Goal: Task Accomplishment & Management: Manage account settings

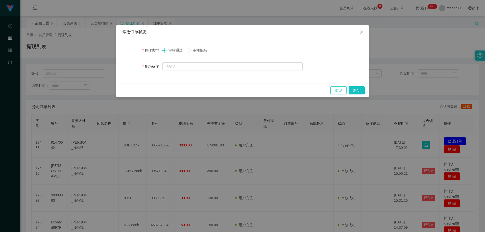
drag, startPoint x: 340, startPoint y: 91, endPoint x: 332, endPoint y: 93, distance: 9.1
click at [340, 91] on button "取 消" at bounding box center [339, 90] width 16 height 8
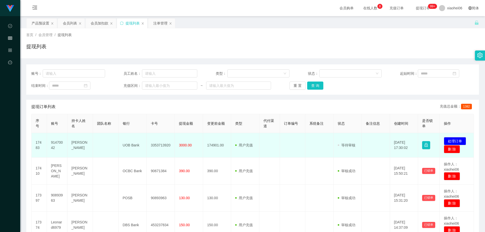
click at [285, 136] on td at bounding box center [293, 145] width 26 height 25
click at [79, 143] on td "[PERSON_NAME]" at bounding box center [80, 145] width 26 height 25
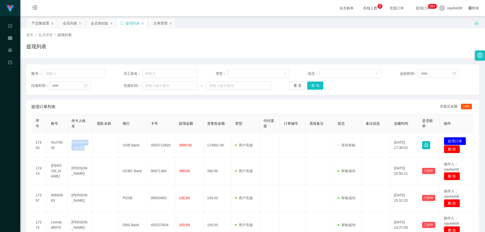
drag, startPoint x: 79, startPoint y: 143, endPoint x: 234, endPoint y: 102, distance: 160.0
click at [79, 143] on td "[PERSON_NAME]" at bounding box center [80, 145] width 26 height 25
copy td "[PERSON_NAME]"
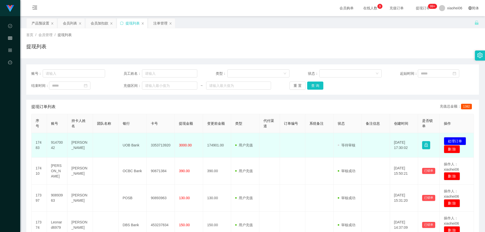
drag, startPoint x: 150, startPoint y: 151, endPoint x: 141, endPoint y: 149, distance: 9.1
click at [150, 151] on td "3353713920" at bounding box center [161, 145] width 28 height 25
click at [129, 145] on td "UOB Bank" at bounding box center [133, 145] width 28 height 25
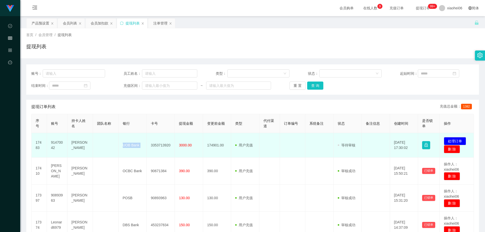
copy td "UOB Bank"
click at [159, 147] on td "3353713920" at bounding box center [161, 145] width 28 height 25
copy td "3353713920"
click at [296, 153] on td at bounding box center [293, 145] width 26 height 25
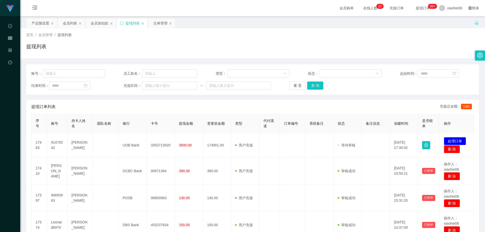
drag, startPoint x: 365, startPoint y: 98, endPoint x: 440, endPoint y: 18, distance: 109.6
drag, startPoint x: 453, startPoint y: 140, endPoint x: 366, endPoint y: 129, distance: 88.7
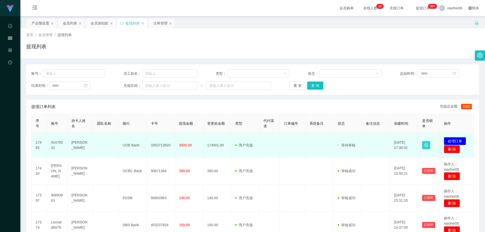
click at [423, 145] on button "button" at bounding box center [426, 145] width 8 height 8
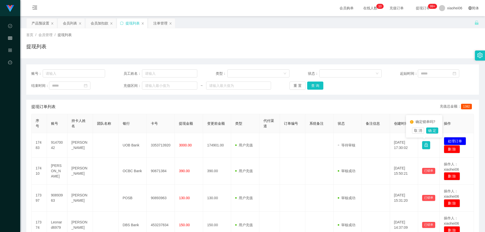
click at [440, 131] on div "确定锁单吗? 取 消 确 定" at bounding box center [424, 126] width 36 height 22
click at [433, 130] on button "确 定" at bounding box center [432, 131] width 12 height 6
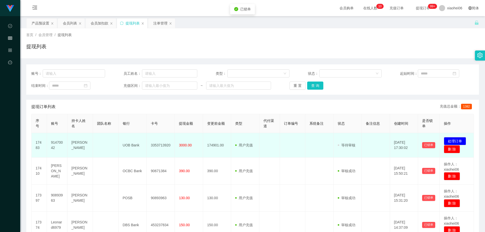
click at [370, 140] on td at bounding box center [376, 145] width 28 height 25
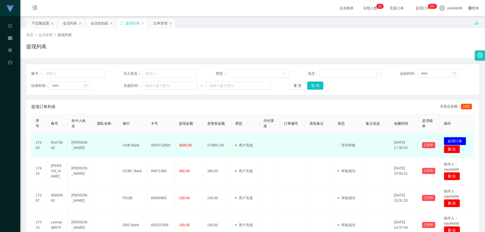
click at [459, 141] on button "处理订单" at bounding box center [455, 141] width 22 height 8
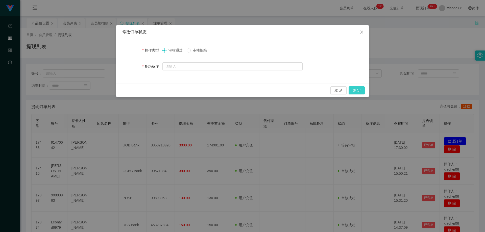
click at [359, 89] on button "确 定" at bounding box center [357, 90] width 16 height 8
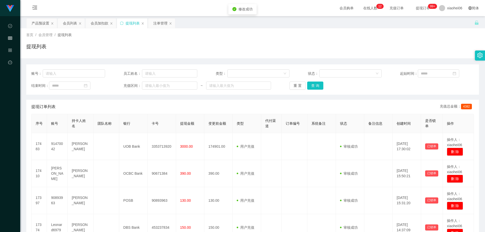
click at [344, 107] on div "提现订单列表 充值总金额： 4382" at bounding box center [252, 107] width 443 height 14
click at [375, 101] on div "提现订单列表 充值总金额： 4382" at bounding box center [252, 107] width 443 height 14
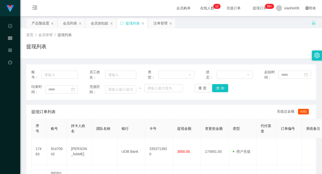
drag, startPoint x: 133, startPoint y: 50, endPoint x: 124, endPoint y: 33, distance: 19.6
click at [133, 50] on div "提现列表" at bounding box center [171, 49] width 290 height 12
click at [68, 21] on div "会员列表" at bounding box center [70, 23] width 14 height 10
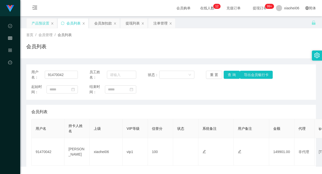
click at [33, 21] on div "产品预设置" at bounding box center [41, 23] width 18 height 10
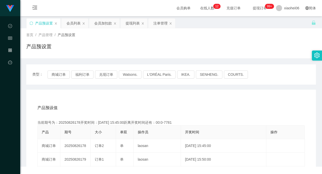
drag, startPoint x: 107, startPoint y: 50, endPoint x: 78, endPoint y: 59, distance: 30.4
click at [106, 50] on div "产品预设置" at bounding box center [171, 49] width 290 height 12
click at [30, 22] on icon "图标: sync" at bounding box center [32, 23] width 4 height 4
drag, startPoint x: 124, startPoint y: 91, endPoint x: 118, endPoint y: 87, distance: 7.5
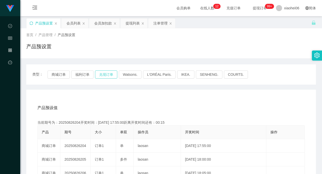
click at [110, 73] on button "兑现订单" at bounding box center [106, 75] width 22 height 8
click at [153, 39] on div "首页 / 产品管理 / 产品预设置 / 产品预设置" at bounding box center [171, 43] width 290 height 22
click at [132, 108] on div "产品预设值 添加期号" at bounding box center [170, 108] width 267 height 14
click at [136, 101] on div "产品预设值 添加期号" at bounding box center [170, 108] width 267 height 14
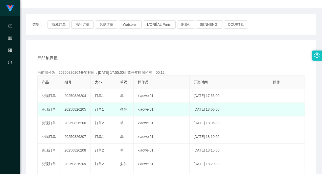
scroll to position [51, 0]
click at [81, 110] on td "20250826205" at bounding box center [75, 109] width 30 height 14
click at [81, 109] on td "20250826205" at bounding box center [75, 109] width 30 height 14
copy td "20250826205"
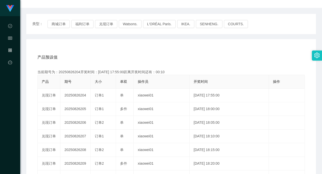
click at [242, 44] on div "产品预设值 添加期号 当前期号为：20250826204开奖时间：[DATE] 17:55:00距离开奖时间还有：00:10 产品 期号 大小 单双 操作员 …" at bounding box center [171, 143] width 290 height 208
click at [228, 54] on div "产品预设值 添加期号" at bounding box center [170, 57] width 267 height 14
click at [222, 42] on div "产品预设值 添加期号 当前期号为：20250826204开奖时间：[DATE] 17:55:00距离开奖时间还有：00:08 产品 期号 大小 单双 操作员 …" at bounding box center [171, 143] width 290 height 208
click at [195, 50] on div "产品预设值 添加期号 当前期号为：20250826204开奖时间：[DATE] 17:55:00距离开奖时间还有：00:08 产品 期号 大小 单双 操作员 …" at bounding box center [171, 143] width 290 height 208
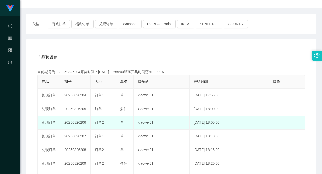
click at [76, 125] on td "20250826206" at bounding box center [75, 123] width 30 height 14
click at [76, 124] on td "20250826206" at bounding box center [75, 123] width 30 height 14
copy td "20250826206"
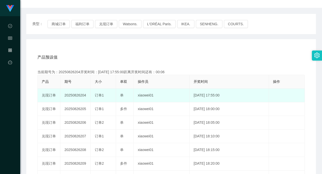
click at [85, 102] on td "20250826204" at bounding box center [75, 96] width 30 height 14
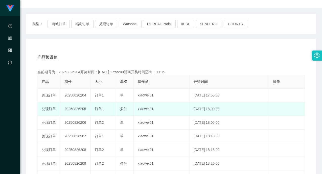
click at [81, 108] on td "20250826205" at bounding box center [75, 109] width 30 height 14
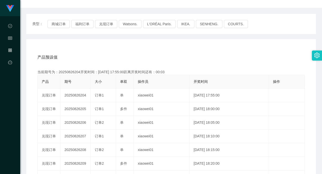
copy td "20250826205"
click at [261, 52] on div "产品预设值 添加期号" at bounding box center [170, 57] width 267 height 14
click at [212, 57] on div "产品预设值 添加期号" at bounding box center [170, 57] width 267 height 14
click at [130, 49] on div "产品预设值 添加期号 当前期号为：20250826204开奖时间：[DATE] 17:55:00距离开奖时间还有：00:0-4 产品 期号 大小 单双 操作员…" at bounding box center [171, 143] width 290 height 208
click at [71, 43] on div "产品预设值 添加期号 当前期号为：20250826204开奖时间：[DATE] 17:55:00距离开奖时间还有：00:0-46 产品 期号 大小 单双 操作…" at bounding box center [171, 143] width 290 height 208
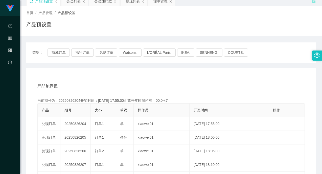
scroll to position [0, 0]
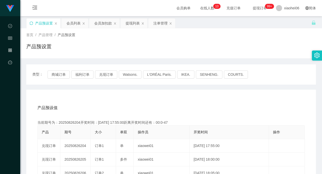
click at [28, 22] on div "产品预设置" at bounding box center [44, 23] width 34 height 10
click at [31, 24] on icon "图标: sync" at bounding box center [32, 23] width 4 height 4
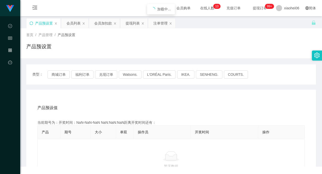
click at [141, 107] on div "产品预设值 添加期号" at bounding box center [170, 108] width 267 height 14
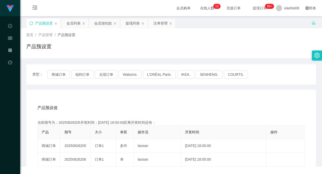
drag, startPoint x: 167, startPoint y: 95, endPoint x: 169, endPoint y: 98, distance: 3.8
drag, startPoint x: 188, startPoint y: 100, endPoint x: 220, endPoint y: 93, distance: 33.7
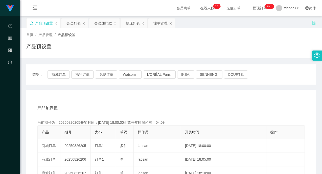
click at [279, 43] on div "产品预设置" at bounding box center [171, 49] width 290 height 12
click at [147, 50] on div "产品预设置" at bounding box center [171, 49] width 290 height 12
click at [157, 23] on div "注单管理" at bounding box center [160, 23] width 14 height 10
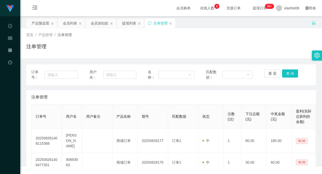
click at [260, 55] on div "首页 / 产品管理 / 注单管理 / 注单管理" at bounding box center [171, 43] width 302 height 30
click at [270, 72] on button "重 置" at bounding box center [272, 74] width 16 height 8
click at [270, 73] on button "重 置" at bounding box center [272, 74] width 16 height 8
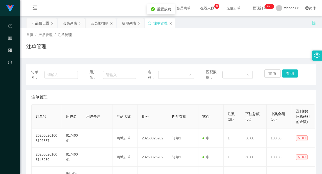
click at [273, 57] on div "首页 / 产品管理 / 注单管理 / 注单管理" at bounding box center [171, 43] width 302 height 30
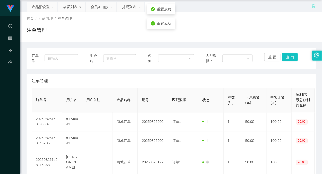
scroll to position [25, 0]
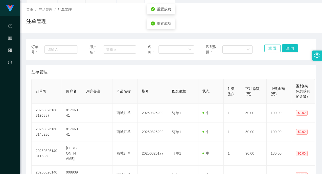
click at [272, 45] on button "重 置" at bounding box center [272, 48] width 16 height 8
click at [272, 49] on button "重 置" at bounding box center [272, 48] width 16 height 8
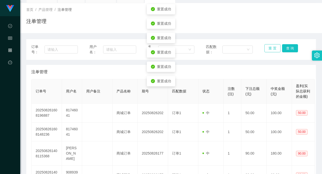
click at [272, 49] on button "重 置" at bounding box center [272, 48] width 16 height 8
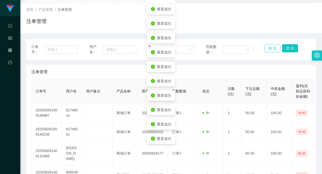
click at [272, 49] on button "重 置" at bounding box center [272, 48] width 16 height 8
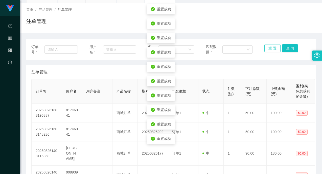
click at [273, 49] on button "重 置" at bounding box center [272, 48] width 16 height 8
click at [283, 49] on button "查 询" at bounding box center [290, 48] width 16 height 8
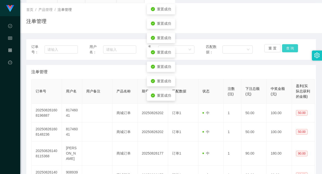
click at [283, 49] on button "查 询" at bounding box center [290, 48] width 16 height 8
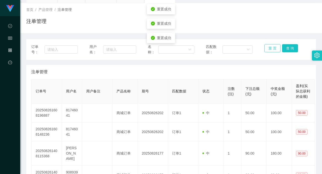
click at [275, 50] on button "重 置" at bounding box center [272, 48] width 16 height 8
click at [287, 50] on button "查 询" at bounding box center [290, 48] width 16 height 8
click at [269, 51] on button "重 置" at bounding box center [272, 48] width 16 height 8
drag, startPoint x: 287, startPoint y: 49, endPoint x: 270, endPoint y: 51, distance: 17.5
click at [287, 49] on div "重 置 查 询" at bounding box center [287, 49] width 47 height 11
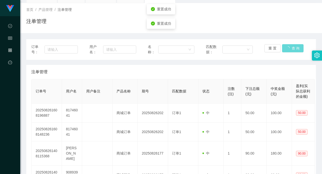
click at [261, 50] on div "订单号： 用户名： 名称： 匹配数据： 重 置 查 询" at bounding box center [171, 49] width 280 height 11
drag, startPoint x: 271, startPoint y: 71, endPoint x: 279, endPoint y: 63, distance: 11.5
click at [272, 71] on div "注单管理" at bounding box center [171, 72] width 280 height 14
click at [285, 49] on button "查 询" at bounding box center [290, 48] width 16 height 8
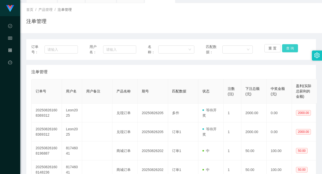
click at [286, 48] on button "查 询" at bounding box center [290, 48] width 16 height 8
click at [266, 69] on div "注单管理" at bounding box center [171, 72] width 280 height 14
drag, startPoint x: 197, startPoint y: 96, endPoint x: 206, endPoint y: 112, distance: 18.8
click at [197, 96] on th "匹配数据" at bounding box center [183, 91] width 30 height 24
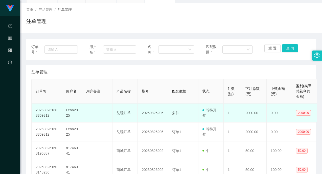
click at [199, 112] on td "等待开奖" at bounding box center [210, 113] width 25 height 19
click at [68, 110] on td "Leon2025" at bounding box center [72, 113] width 20 height 19
copy td "Leon2025"
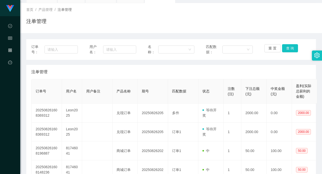
click at [242, 77] on div "注单管理" at bounding box center [171, 72] width 280 height 14
click at [285, 50] on button "查 询" at bounding box center [290, 48] width 16 height 8
click at [287, 28] on div "注单管理" at bounding box center [171, 23] width 290 height 12
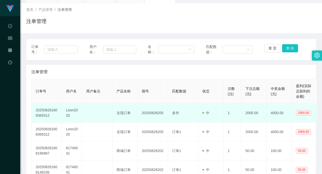
click at [200, 118] on td "中" at bounding box center [210, 113] width 25 height 19
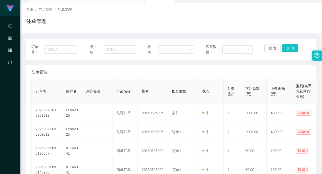
drag, startPoint x: 242, startPoint y: 72, endPoint x: 253, endPoint y: 72, distance: 11.1
click at [242, 72] on div "注单管理" at bounding box center [171, 72] width 280 height 14
click at [289, 48] on button "查 询" at bounding box center [290, 48] width 16 height 8
click at [287, 25] on div "注单管理" at bounding box center [171, 23] width 290 height 12
drag, startPoint x: 192, startPoint y: 74, endPoint x: 180, endPoint y: 80, distance: 13.7
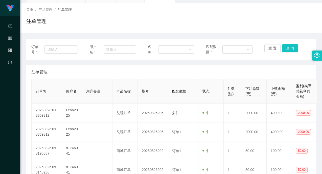
click at [192, 74] on div "注单管理" at bounding box center [171, 72] width 280 height 14
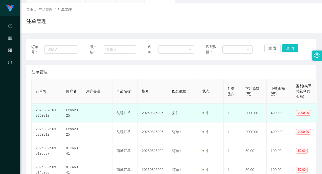
click at [75, 111] on td "Leon2025" at bounding box center [72, 113] width 20 height 19
click at [66, 116] on td "Leon2025" at bounding box center [72, 113] width 20 height 19
drag, startPoint x: 70, startPoint y: 115, endPoint x: 65, endPoint y: 111, distance: 5.5
click at [65, 111] on td "Leon2025" at bounding box center [72, 113] width 20 height 19
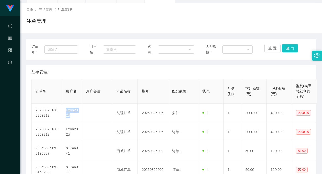
copy td "Leon2025"
drag, startPoint x: 77, startPoint y: 68, endPoint x: 85, endPoint y: 73, distance: 9.8
click at [77, 68] on div "注单管理" at bounding box center [171, 72] width 280 height 14
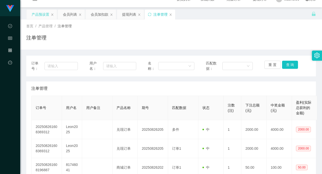
scroll to position [0, 0]
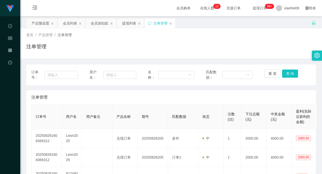
click at [39, 20] on div "产品预设置" at bounding box center [41, 23] width 18 height 10
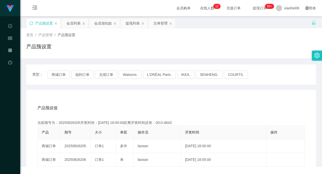
click at [97, 58] on div "首页 / 产品管理 / 产品预设置 / 产品预设置" at bounding box center [171, 43] width 302 height 30
click at [59, 75] on button "商城订单" at bounding box center [59, 75] width 22 height 8
drag, startPoint x: 118, startPoint y: 94, endPoint x: 123, endPoint y: 98, distance: 6.4
drag, startPoint x: 130, startPoint y: 98, endPoint x: 133, endPoint y: 98, distance: 3.6
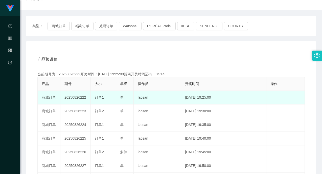
scroll to position [51, 0]
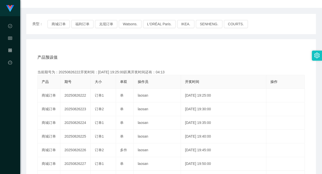
click at [73, 71] on div "当前期号为：20250826222开奖时间：[DATE] 19:25:00距离开奖时间还有：04:13" at bounding box center [170, 72] width 267 height 5
copy div "20250826222"
click at [192, 57] on div "产品预设值 添加期号" at bounding box center [170, 57] width 267 height 14
click at [64, 23] on button "商城订单" at bounding box center [59, 24] width 22 height 8
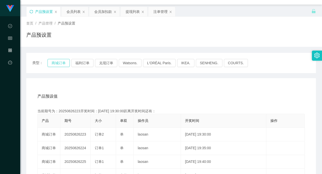
scroll to position [0, 0]
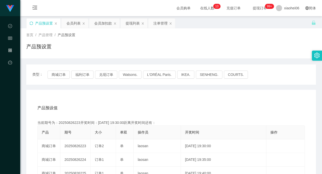
click at [140, 47] on div "产品预设置" at bounding box center [171, 49] width 290 height 12
click at [132, 103] on div "产品预设值 添加期号" at bounding box center [170, 108] width 267 height 14
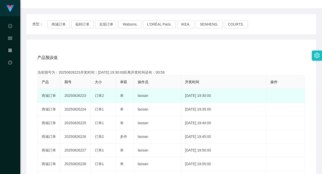
scroll to position [51, 0]
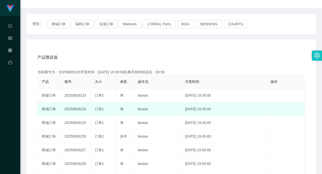
click at [78, 108] on td "20250826224" at bounding box center [75, 109] width 30 height 14
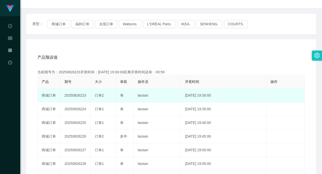
drag, startPoint x: 78, startPoint y: 108, endPoint x: 120, endPoint y: 95, distance: 44.1
click at [78, 108] on td "20250826224" at bounding box center [75, 109] width 30 height 14
copy td "20250826224"
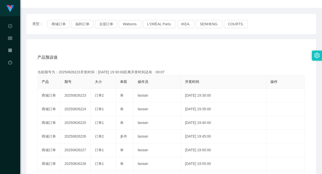
click at [182, 58] on div "产品预设值 添加期号" at bounding box center [170, 57] width 267 height 14
click at [120, 55] on div "产品预设值 添加期号" at bounding box center [170, 57] width 267 height 14
click at [86, 24] on button "福利订单" at bounding box center [82, 24] width 22 height 8
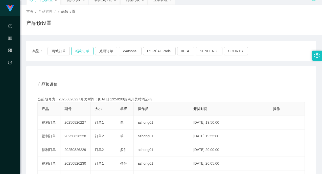
scroll to position [0, 0]
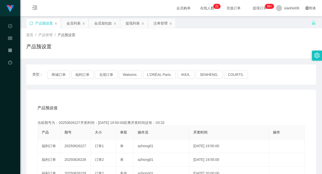
click at [31, 22] on icon "图标: sync" at bounding box center [32, 23] width 4 height 4
click at [123, 49] on div "产品预设置" at bounding box center [171, 49] width 290 height 12
click at [87, 74] on button "福利订单" at bounding box center [82, 75] width 22 height 8
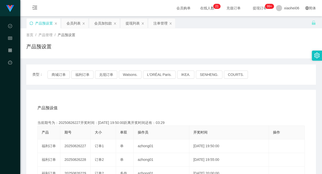
drag, startPoint x: 135, startPoint y: 96, endPoint x: 130, endPoint y: 102, distance: 7.7
click at [74, 121] on div "当前期号为：20250826227开奖时间：[DATE] 19:50:00距离开奖时间还有：03:28" at bounding box center [170, 122] width 267 height 5
drag, startPoint x: 185, startPoint y: 113, endPoint x: 193, endPoint y: 112, distance: 7.3
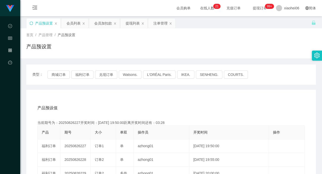
click at [186, 112] on div "产品预设值 添加期号" at bounding box center [170, 108] width 267 height 14
click at [81, 50] on div "产品预设置" at bounding box center [171, 49] width 290 height 12
drag, startPoint x: 85, startPoint y: 71, endPoint x: 93, endPoint y: 68, distance: 8.2
click at [85, 71] on button "福利订单" at bounding box center [82, 75] width 22 height 8
click at [117, 57] on div "首页 / 产品管理 / 产品预设置 / 产品预设置" at bounding box center [171, 43] width 302 height 30
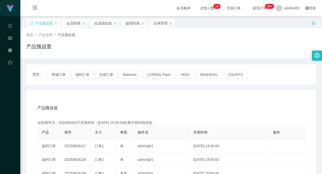
click at [127, 111] on div "产品预设值 添加期号" at bounding box center [170, 108] width 267 height 14
click at [29, 21] on div "产品预设置" at bounding box center [44, 23] width 34 height 10
click at [130, 57] on div "首页 / 产品管理 / 产品预设置 / 产品预设置" at bounding box center [171, 43] width 302 height 30
drag, startPoint x: 112, startPoint y: 97, endPoint x: 99, endPoint y: 116, distance: 22.9
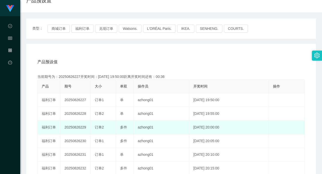
scroll to position [51, 0]
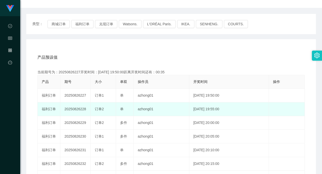
click at [80, 108] on td "20250826228" at bounding box center [75, 109] width 30 height 14
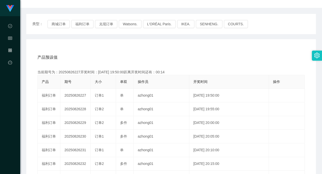
drag, startPoint x: 194, startPoint y: 53, endPoint x: 177, endPoint y: 57, distance: 16.5
click at [193, 54] on div "产品预设值 添加期号" at bounding box center [170, 57] width 267 height 14
click at [133, 59] on div "产品预设值 添加期号" at bounding box center [170, 57] width 267 height 14
click at [106, 54] on div "产品预设值 添加期号" at bounding box center [170, 57] width 267 height 14
click at [83, 45] on div "产品预设值 添加期号 当前期号为：20250826227开奖时间：[DATE] 19:50:00距离开奖时间还有：00:13 产品 期号 大小 单双 操作员 …" at bounding box center [171, 143] width 290 height 208
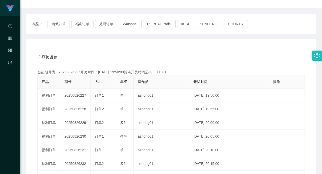
click at [232, 57] on div "产品预设值 添加期号" at bounding box center [170, 57] width 267 height 14
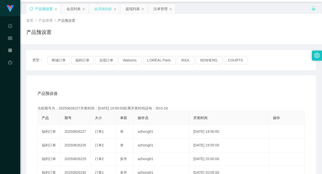
scroll to position [0, 0]
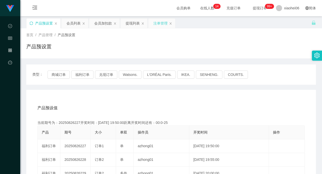
click at [153, 25] on div "注单管理" at bounding box center [161, 23] width 27 height 10
click at [175, 52] on div "产品预设置" at bounding box center [171, 49] width 290 height 12
click at [155, 24] on div "注单管理" at bounding box center [160, 23] width 14 height 10
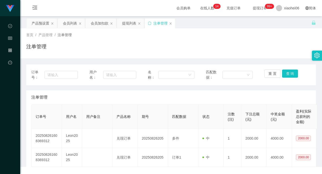
drag, startPoint x: 211, startPoint y: 41, endPoint x: 249, endPoint y: 59, distance: 42.2
click at [212, 41] on div "首页 / 产品管理 / 注单管理 / 注单管理" at bounding box center [171, 43] width 290 height 22
click at [268, 73] on button "重 置" at bounding box center [272, 74] width 16 height 8
click at [272, 55] on div "首页 / 产品管理 / 注单管理 / 注单管理" at bounding box center [171, 43] width 302 height 30
click at [286, 72] on button "查 询" at bounding box center [290, 74] width 16 height 8
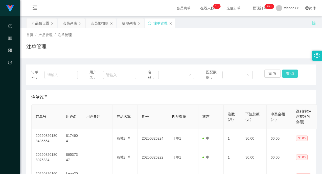
click at [285, 75] on button "查 询" at bounding box center [290, 74] width 16 height 8
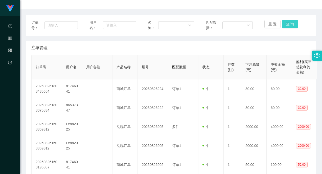
scroll to position [51, 0]
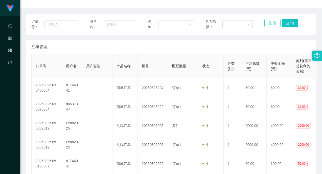
click at [270, 25] on button "重 置" at bounding box center [272, 23] width 16 height 8
click at [271, 23] on button "重 置" at bounding box center [272, 23] width 16 height 8
click at [265, 23] on button "重 置" at bounding box center [272, 23] width 16 height 8
click at [266, 23] on button "重 置" at bounding box center [272, 23] width 16 height 8
click at [275, 24] on button "重 置" at bounding box center [272, 23] width 16 height 8
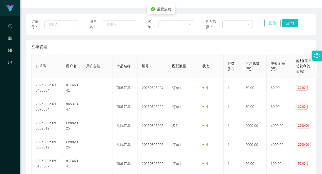
click at [271, 23] on button "重 置" at bounding box center [272, 23] width 16 height 8
click at [273, 19] on button "重 置" at bounding box center [272, 23] width 16 height 8
click at [270, 21] on button "重 置" at bounding box center [272, 23] width 16 height 8
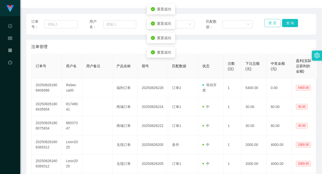
click at [270, 22] on button "重 置" at bounding box center [272, 23] width 16 height 8
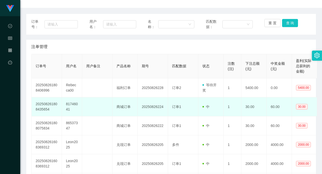
drag, startPoint x: 143, startPoint y: 106, endPoint x: 111, endPoint y: 105, distance: 32.6
click at [143, 106] on td "20250826224" at bounding box center [153, 106] width 30 height 19
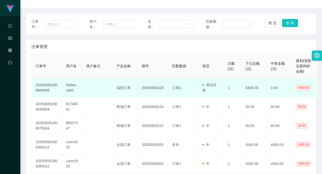
click at [68, 84] on td "Rebecca00" at bounding box center [72, 87] width 20 height 19
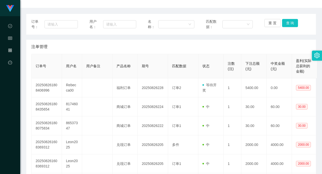
click at [168, 44] on div "注单管理" at bounding box center [171, 47] width 280 height 14
click at [189, 43] on div "注单管理" at bounding box center [171, 47] width 280 height 14
drag, startPoint x: 236, startPoint y: 42, endPoint x: 243, endPoint y: 20, distance: 22.9
click at [236, 42] on div "注单管理" at bounding box center [171, 47] width 280 height 14
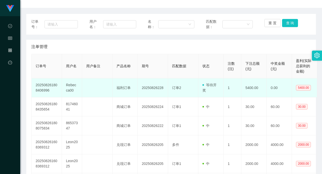
click at [70, 88] on td "Rebecca00" at bounding box center [72, 87] width 20 height 19
click at [140, 89] on td "20250826228" at bounding box center [153, 87] width 30 height 19
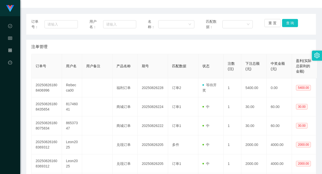
click at [139, 51] on div "注单管理" at bounding box center [171, 47] width 280 height 14
click at [289, 22] on button "查 询" at bounding box center [290, 23] width 16 height 8
click at [246, 40] on div "注单管理" at bounding box center [171, 47] width 280 height 14
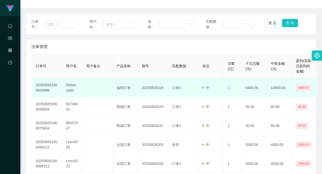
click at [71, 86] on td "Rebecca00" at bounding box center [72, 87] width 20 height 19
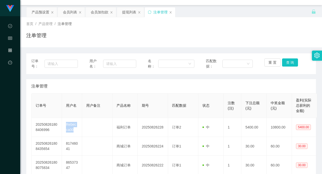
scroll to position [0, 0]
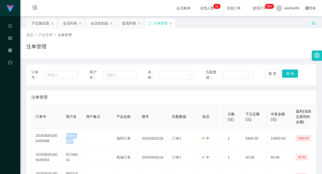
drag, startPoint x: 74, startPoint y: 26, endPoint x: 77, endPoint y: 29, distance: 5.0
click at [74, 26] on div "会员列表" at bounding box center [70, 23] width 14 height 10
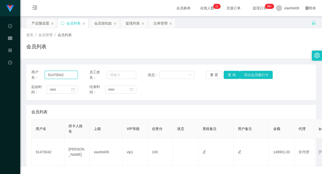
click at [69, 76] on input "91470042" at bounding box center [61, 75] width 33 height 8
paste input "Rebecca00"
type input "Rebecca00"
click at [233, 75] on button "查 询" at bounding box center [232, 75] width 16 height 8
click at [223, 96] on div "用户名： Rebecca00 员工姓名： 状态： 重 置 查 询 导出会员银行卡 起始时间： 结束时间：" at bounding box center [171, 81] width 290 height 35
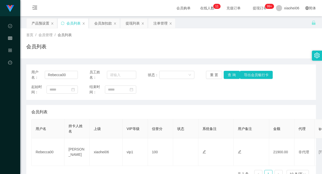
click at [171, 104] on div "用户名： Rebecca00 员工姓名： 状态： 重 置 查 询 导出会员银行卡 起始时间： 结束时间： 会员列表 用户名 持卡人姓名 上级 VIP等级 信誉…" at bounding box center [171, 123] width 290 height 118
click at [163, 25] on div "注单管理" at bounding box center [160, 23] width 14 height 10
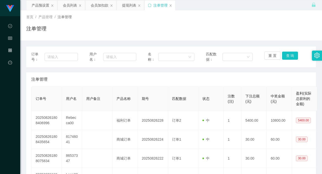
scroll to position [25, 0]
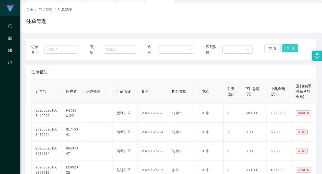
click at [288, 47] on button "查 询" at bounding box center [290, 48] width 16 height 8
drag, startPoint x: 220, startPoint y: 69, endPoint x: 299, endPoint y: 58, distance: 79.4
click at [222, 70] on div "注单管理" at bounding box center [171, 72] width 280 height 14
click at [287, 46] on button "查 询" at bounding box center [290, 48] width 16 height 8
click at [259, 71] on div "注单管理" at bounding box center [171, 72] width 280 height 14
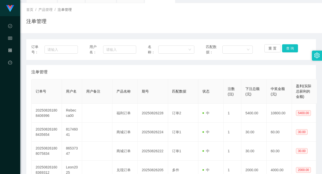
click at [285, 52] on div "重 置 查 询" at bounding box center [287, 49] width 47 height 11
click at [283, 18] on div "注单管理" at bounding box center [171, 23] width 290 height 12
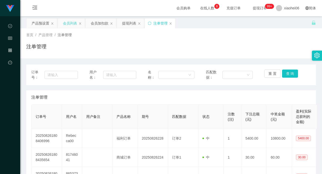
click at [66, 23] on div "会员列表" at bounding box center [70, 23] width 14 height 10
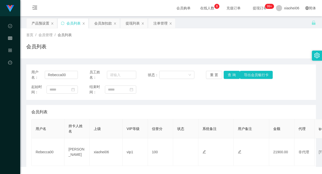
click at [209, 41] on div "首页 / 会员管理 / 会员列表 / 会员列表" at bounding box center [171, 43] width 290 height 22
click at [227, 76] on button "查 询" at bounding box center [232, 75] width 16 height 8
click at [232, 95] on div "起始时间： 结束时间：" at bounding box center [171, 89] width 280 height 11
click at [237, 48] on div "会员列表" at bounding box center [171, 49] width 290 height 12
click at [197, 88] on div "起始时间： 结束时间：" at bounding box center [171, 89] width 280 height 11
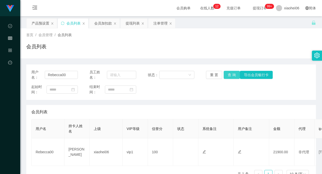
click at [228, 75] on button "查 询" at bounding box center [232, 75] width 16 height 8
click at [216, 93] on div "起始时间： 结束时间：" at bounding box center [171, 89] width 280 height 11
click at [272, 52] on div "会员列表" at bounding box center [171, 49] width 290 height 12
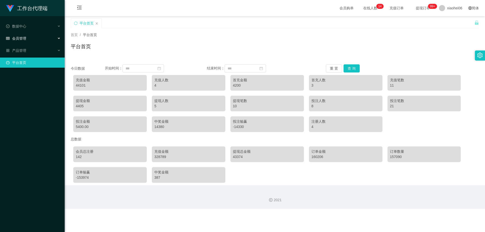
click at [35, 38] on div "会员管理" at bounding box center [32, 38] width 65 height 10
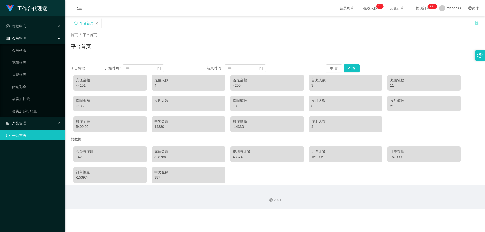
click at [36, 120] on div "产品管理" at bounding box center [32, 123] width 65 height 10
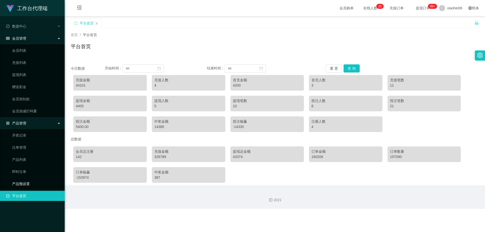
click at [24, 174] on link "产品预设置" at bounding box center [36, 184] width 49 height 10
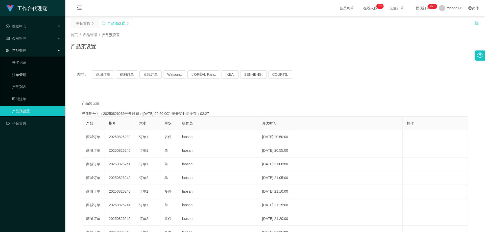
click at [30, 74] on link "注单管理" at bounding box center [36, 75] width 49 height 10
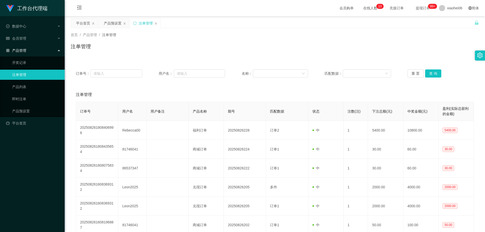
click at [43, 53] on div "产品管理" at bounding box center [32, 50] width 65 height 10
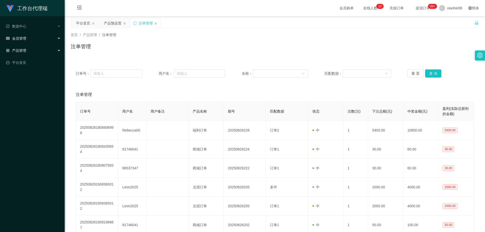
click at [42, 37] on div "会员管理" at bounding box center [32, 38] width 65 height 10
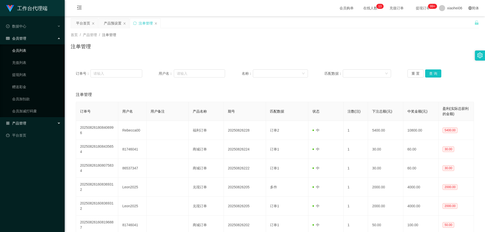
click at [26, 51] on link "会员列表" at bounding box center [36, 50] width 49 height 10
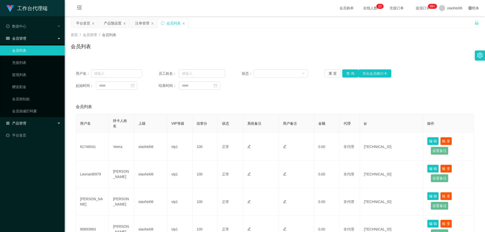
click at [26, 124] on span "产品管理" at bounding box center [16, 123] width 20 height 4
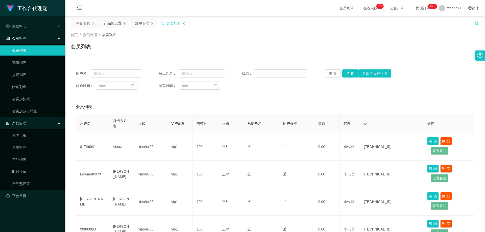
click at [26, 124] on span "产品管理" at bounding box center [16, 123] width 20 height 4
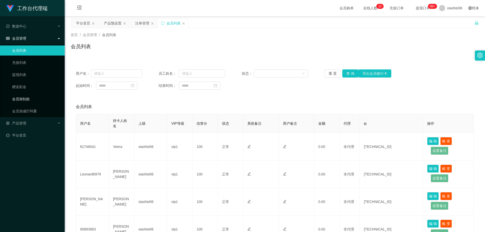
click at [26, 98] on link "会员加扣款" at bounding box center [36, 99] width 49 height 10
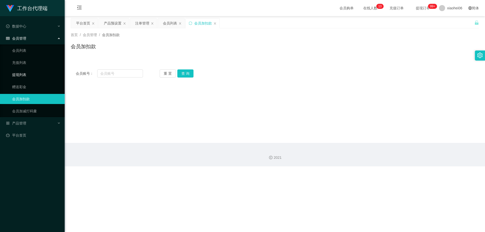
click at [27, 74] on link "提现列表" at bounding box center [36, 75] width 49 height 10
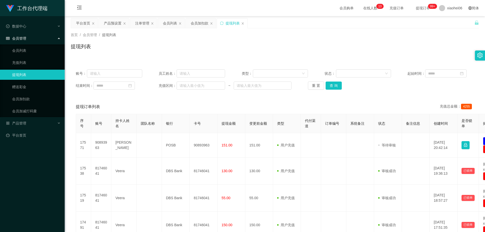
click at [48, 37] on div "会员管理" at bounding box center [32, 38] width 65 height 10
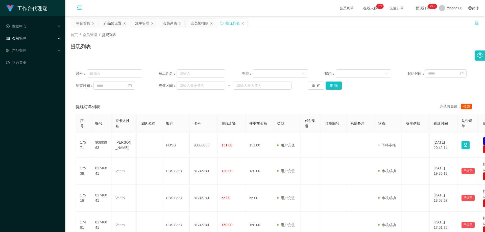
click at [77, 8] on icon "图标: menu-fold" at bounding box center [79, 8] width 5 height 4
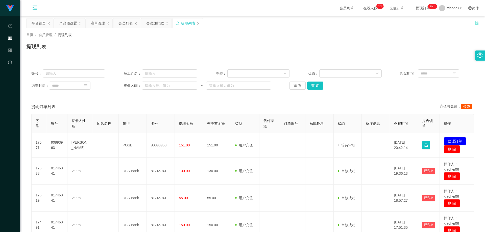
click at [157, 49] on div "提现列表" at bounding box center [252, 49] width 453 height 12
click at [34, 22] on div "平台首页" at bounding box center [39, 23] width 14 height 10
